Goal: Task Accomplishment & Management: Use online tool/utility

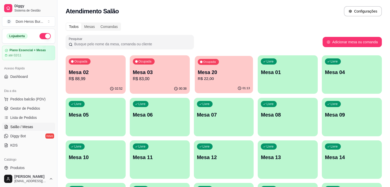
click at [197, 88] on div "01:13" at bounding box center [224, 89] width 58 height 10
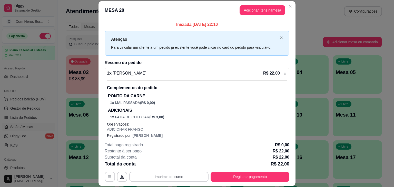
click at [197, 88] on p "Complementos do pedido" at bounding box center [197, 88] width 180 height 6
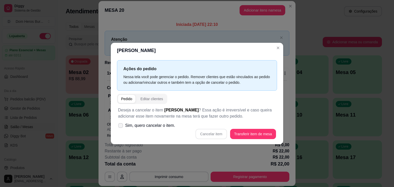
click at [163, 129] on label "Sim, quero cancelar o item." at bounding box center [146, 126] width 61 height 10
click at [121, 129] on input "Sim, quero cancelar o item." at bounding box center [119, 128] width 3 height 3
checkbox input "true"
click at [205, 138] on button "Cancelar item" at bounding box center [211, 134] width 31 height 10
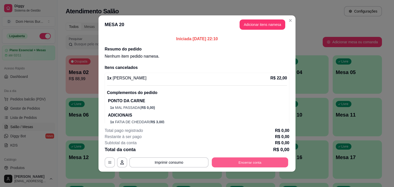
click at [228, 162] on button "Encerrar conta" at bounding box center [250, 163] width 76 height 10
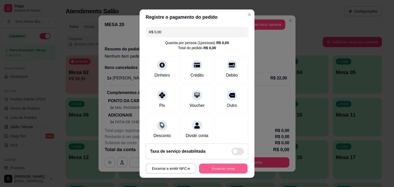
click at [228, 165] on button "Encerrar conta" at bounding box center [223, 169] width 48 height 10
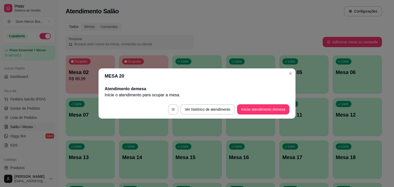
click at [124, 118] on footer "Ver histórico de atendimento Iniciar atendimento de mesa" at bounding box center [197, 109] width 197 height 18
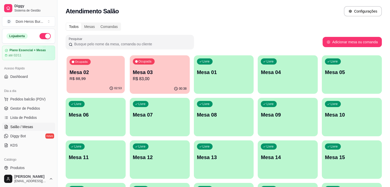
click at [109, 78] on p "R$ 88,99" at bounding box center [96, 79] width 52 height 6
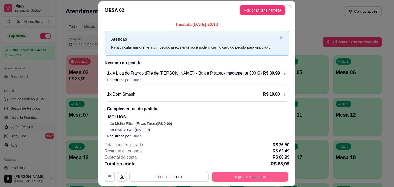
click at [226, 179] on button "Registrar pagamento" at bounding box center [250, 177] width 76 height 10
click at [144, 80] on p "Registrado por: Duda" at bounding box center [197, 79] width 180 height 5
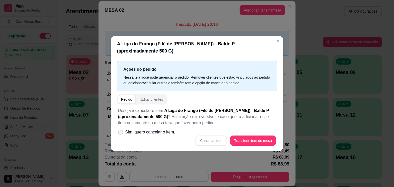
click at [156, 127] on label "Sim, quero cancelar o item." at bounding box center [146, 132] width 61 height 10
click at [121, 133] on input "Sim, quero cancelar o item." at bounding box center [119, 134] width 3 height 3
checkbox input "true"
click at [212, 137] on button "Cancelar item" at bounding box center [211, 141] width 31 height 10
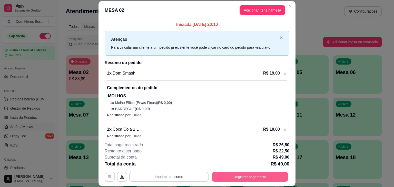
click at [241, 177] on button "Registrar pagamento" at bounding box center [250, 177] width 76 height 10
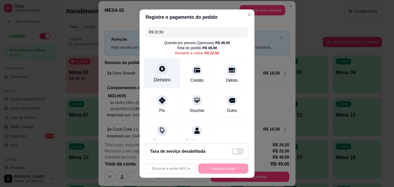
click at [153, 72] on div "Dinheiro" at bounding box center [162, 73] width 36 height 30
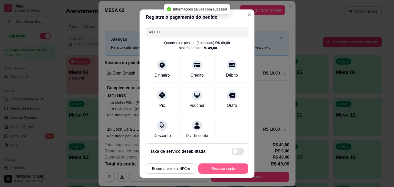
type input "R$ 0,00"
click at [208, 169] on button "Encerrar conta" at bounding box center [223, 169] width 48 height 10
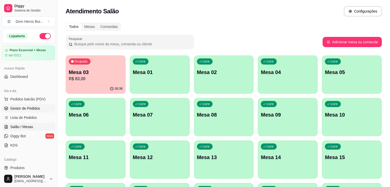
click at [43, 107] on link "Gestor de Pedidos" at bounding box center [28, 108] width 53 height 8
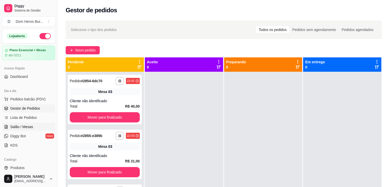
click at [37, 124] on link "Salão / Mesas" at bounding box center [28, 127] width 53 height 8
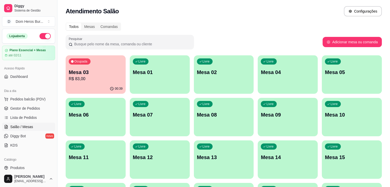
click at [179, 22] on div "Todos Mesas Comandas Pesquisar Adicionar mesa ou comanda Ocupada Mesa 03 R$ 83,…" at bounding box center [223, 165] width 333 height 293
click at [84, 84] on div "00:49" at bounding box center [96, 89] width 58 height 10
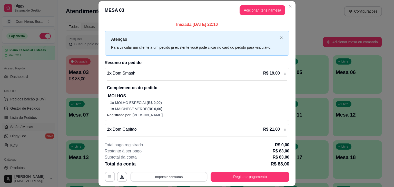
click at [154, 174] on button "Imprimir consumo" at bounding box center [169, 177] width 77 height 10
click at [167, 166] on button "IMPRESSORA" at bounding box center [169, 165] width 36 height 8
click at [280, 38] on icon "close" at bounding box center [281, 37] width 2 height 2
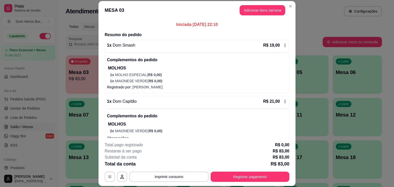
scroll to position [115, 0]
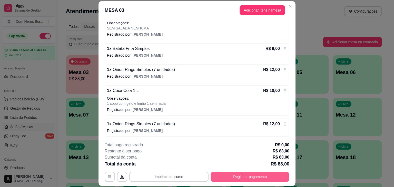
click at [265, 175] on button "Registrar pagamento" at bounding box center [250, 177] width 79 height 10
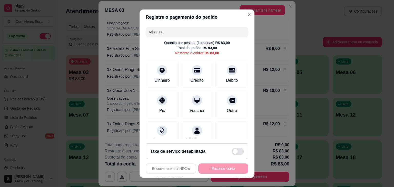
click at [179, 28] on input "R$ 83,00" at bounding box center [197, 32] width 96 height 10
click at [156, 102] on div at bounding box center [161, 98] width 11 height 11
click at [160, 112] on div "Pix" at bounding box center [162, 110] width 6 height 7
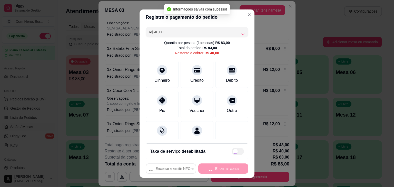
type input "R$ 0,00"
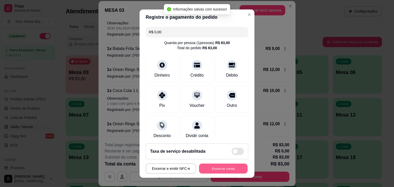
click at [217, 165] on button "Encerrar conta" at bounding box center [223, 169] width 48 height 10
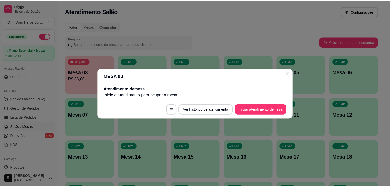
scroll to position [0, 0]
